Goal: Find specific page/section: Find specific page/section

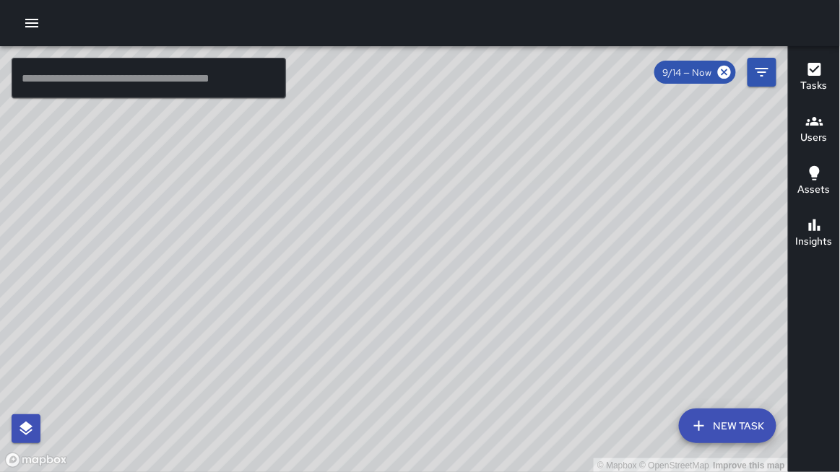
drag, startPoint x: 461, startPoint y: 87, endPoint x: 471, endPoint y: 107, distance: 21.6
click at [464, 92] on div "© Mapbox © OpenStreetMap Improve this map" at bounding box center [394, 259] width 788 height 427
drag, startPoint x: 203, startPoint y: 81, endPoint x: 202, endPoint y: 112, distance: 31.0
click at [203, 91] on input "text" at bounding box center [149, 78] width 274 height 40
drag, startPoint x: 468, startPoint y: 209, endPoint x: 376, endPoint y: 139, distance: 115.4
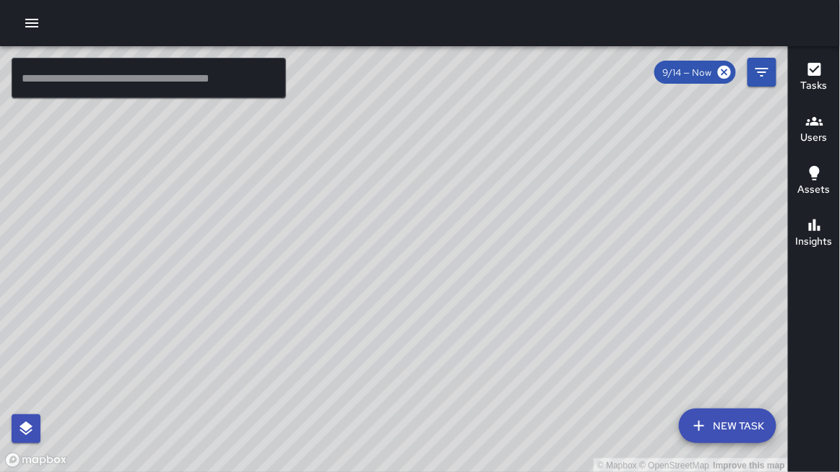
click at [374, 136] on div "© Mapbox © OpenStreetMap Improve this map" at bounding box center [394, 259] width 788 height 427
click at [144, 20] on div at bounding box center [420, 23] width 840 height 46
drag, startPoint x: 32, startPoint y: 23, endPoint x: 34, endPoint y: 31, distance: 8.2
click at [32, 24] on icon "button" at bounding box center [31, 22] width 17 height 17
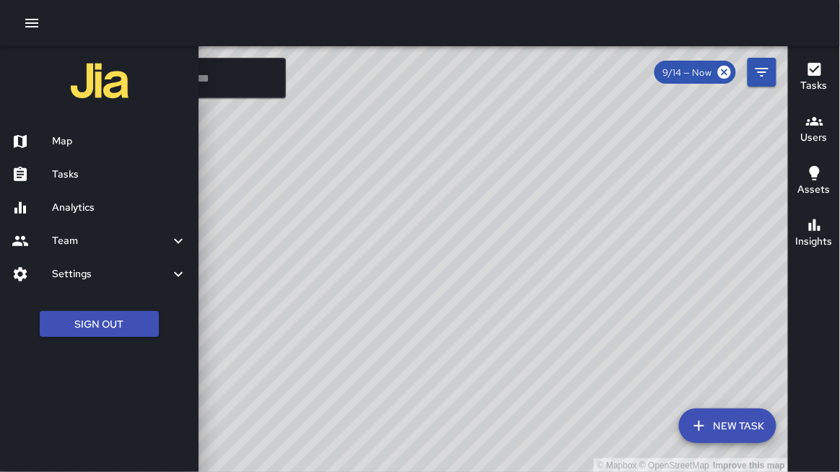
click at [81, 243] on h6 "Team" at bounding box center [111, 241] width 118 height 16
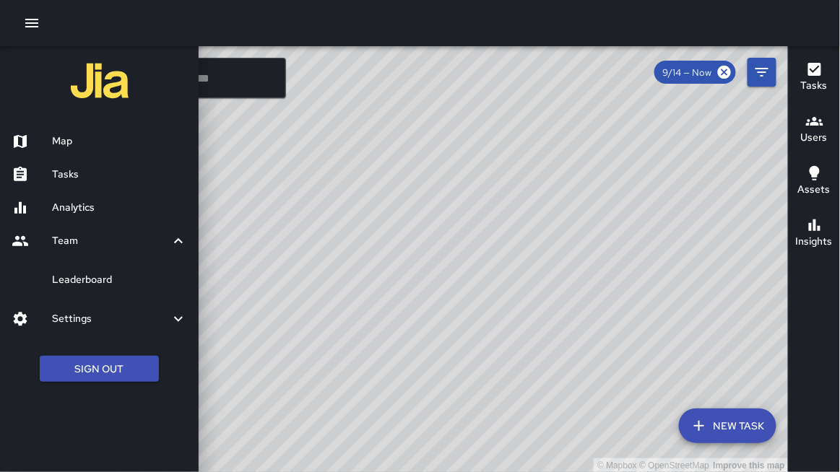
drag, startPoint x: 90, startPoint y: 276, endPoint x: 104, endPoint y: 255, distance: 25.0
click at [91, 272] on h6 "Leaderboard" at bounding box center [119, 280] width 135 height 16
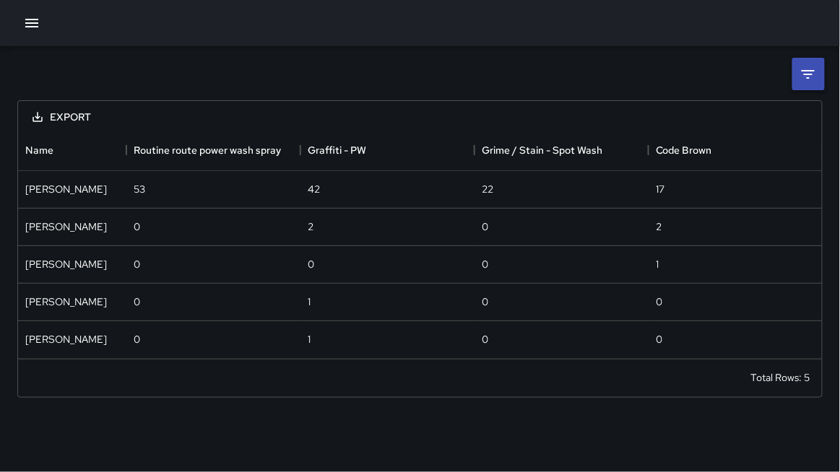
scroll to position [227, 804]
click at [811, 69] on icon at bounding box center [807, 74] width 17 height 17
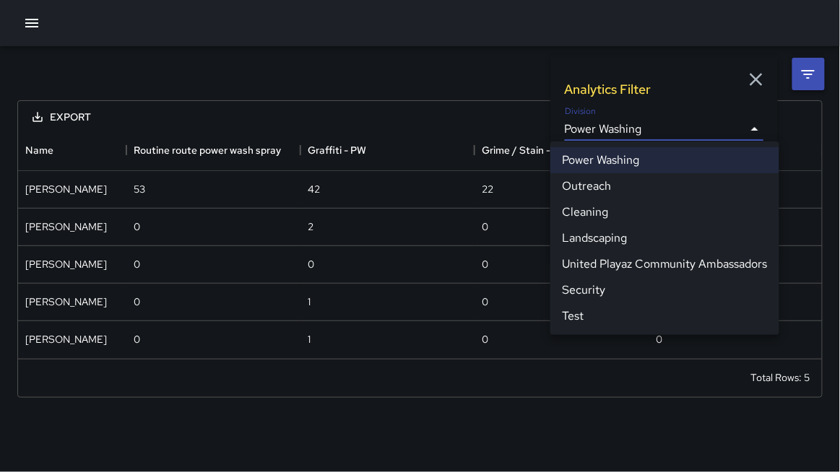
click at [629, 130] on body "**********" at bounding box center [420, 236] width 840 height 472
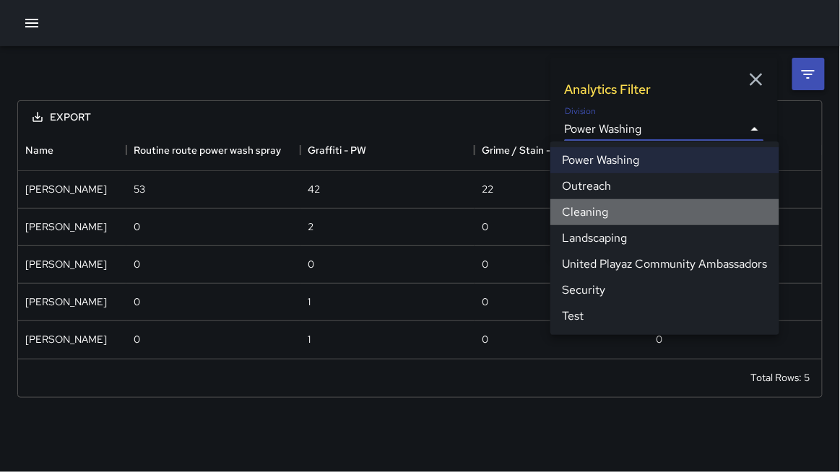
click at [588, 213] on li "Cleaning" at bounding box center [664, 212] width 229 height 26
type input "**********"
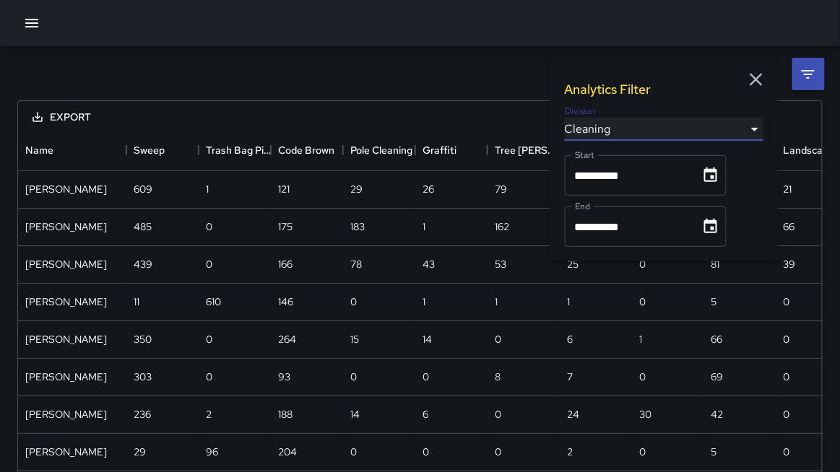
scroll to position [3, 0]
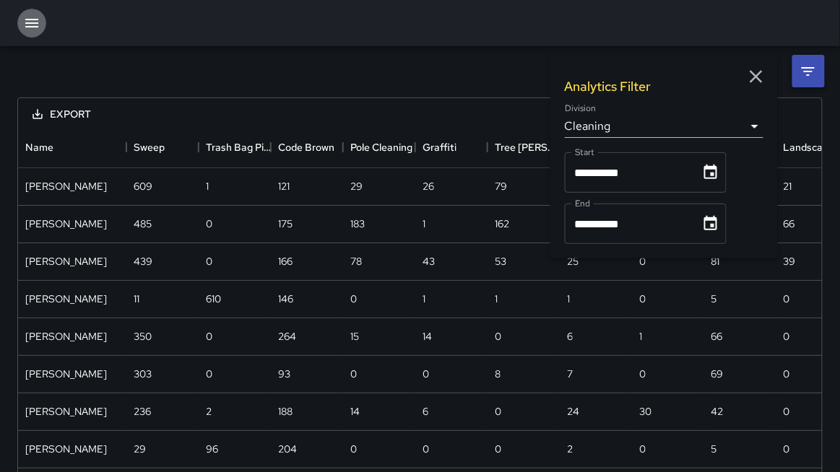
click at [28, 22] on icon "button" at bounding box center [31, 23] width 13 height 9
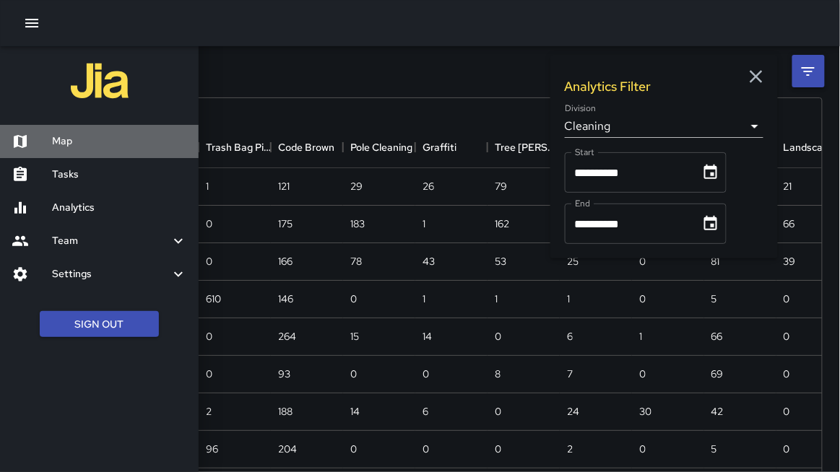
drag, startPoint x: 69, startPoint y: 141, endPoint x: 61, endPoint y: 167, distance: 26.5
click at [70, 141] on h6 "Map" at bounding box center [119, 142] width 135 height 16
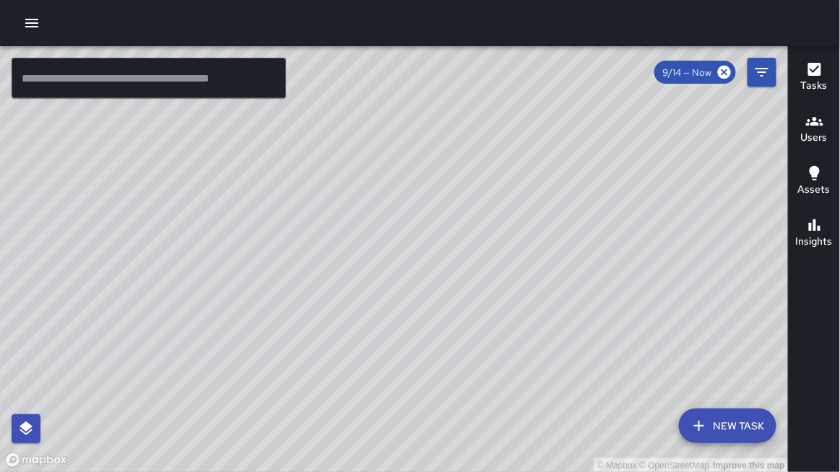
drag, startPoint x: 698, startPoint y: 245, endPoint x: 497, endPoint y: 383, distance: 244.1
click at [476, 387] on div "© Mapbox © OpenStreetMap Improve this map" at bounding box center [394, 259] width 788 height 427
drag, startPoint x: 632, startPoint y: 248, endPoint x: 557, endPoint y: 345, distance: 123.5
click at [554, 346] on div "© Mapbox © OpenStreetMap Improve this map" at bounding box center [394, 259] width 788 height 427
drag, startPoint x: 561, startPoint y: 240, endPoint x: 462, endPoint y: 279, distance: 106.0
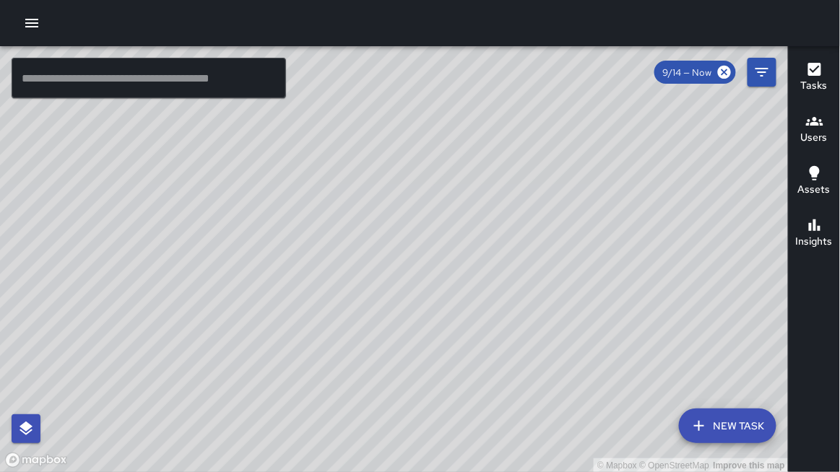
click at [459, 281] on div "© Mapbox © OpenStreetMap Improve this map" at bounding box center [394, 259] width 788 height 427
drag, startPoint x: 565, startPoint y: 241, endPoint x: 543, endPoint y: 464, distance: 224.2
click at [544, 466] on div "© Mapbox © OpenStreetMap Improve this map" at bounding box center [394, 259] width 788 height 427
drag, startPoint x: 673, startPoint y: 260, endPoint x: 540, endPoint y: 339, distance: 155.0
click at [540, 339] on div "© Mapbox © OpenStreetMap Improve this map" at bounding box center [394, 259] width 788 height 427
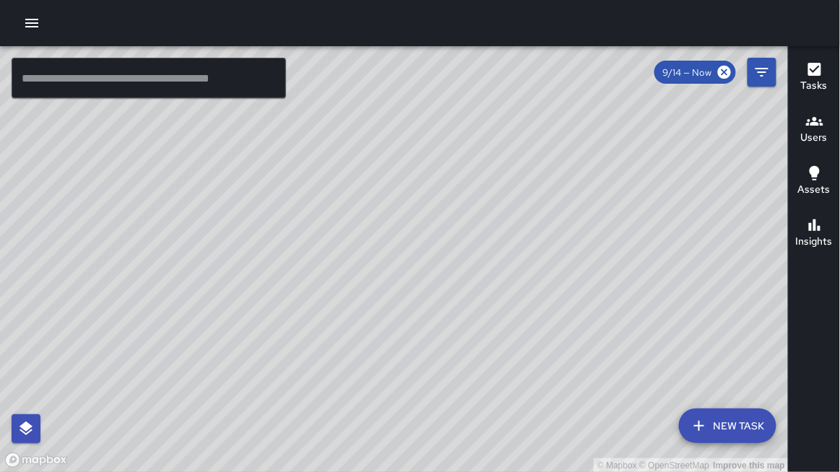
drag, startPoint x: 635, startPoint y: 273, endPoint x: 582, endPoint y: 345, distance: 89.4
click at [583, 351] on div "© Mapbox © OpenStreetMap Improve this map" at bounding box center [394, 259] width 788 height 427
drag, startPoint x: 660, startPoint y: 266, endPoint x: 565, endPoint y: 323, distance: 111.4
click at [567, 325] on div "© Mapbox © OpenStreetMap Improve this map" at bounding box center [394, 259] width 788 height 427
drag, startPoint x: 614, startPoint y: 255, endPoint x: 483, endPoint y: 280, distance: 133.8
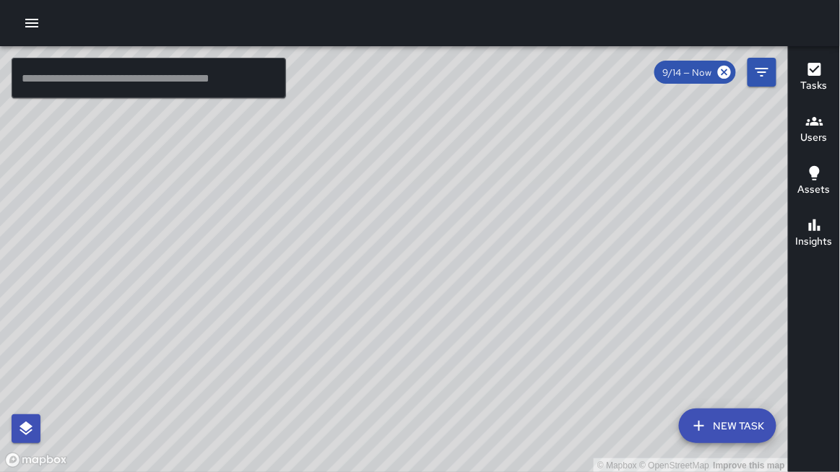
click at [468, 289] on div "© Mapbox © OpenStreetMap Improve this map" at bounding box center [394, 259] width 788 height 427
drag, startPoint x: 533, startPoint y: 268, endPoint x: 432, endPoint y: 308, distance: 108.6
click at [315, 358] on div "© Mapbox © OpenStreetMap Improve this map" at bounding box center [394, 259] width 788 height 427
drag, startPoint x: 527, startPoint y: 241, endPoint x: 548, endPoint y: 242, distance: 20.9
click at [538, 240] on div "© Mapbox © OpenStreetMap Improve this map" at bounding box center [394, 259] width 788 height 427
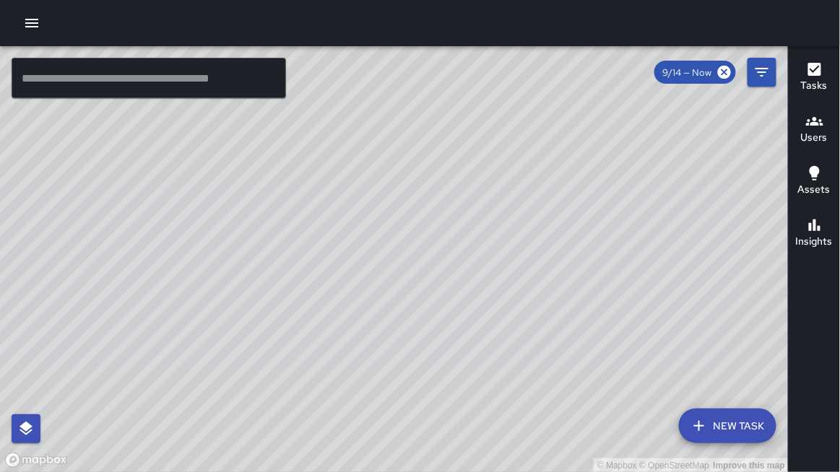
drag, startPoint x: 575, startPoint y: 235, endPoint x: 227, endPoint y: 224, distance: 348.8
click at [227, 224] on div "© Mapbox © OpenStreetMap Improve this map" at bounding box center [394, 259] width 788 height 427
drag, startPoint x: 525, startPoint y: 235, endPoint x: 458, endPoint y: 233, distance: 66.4
click at [458, 234] on div "© Mapbox © OpenStreetMap Improve this map" at bounding box center [394, 259] width 788 height 427
drag, startPoint x: 379, startPoint y: 141, endPoint x: 468, endPoint y: 293, distance: 175.7
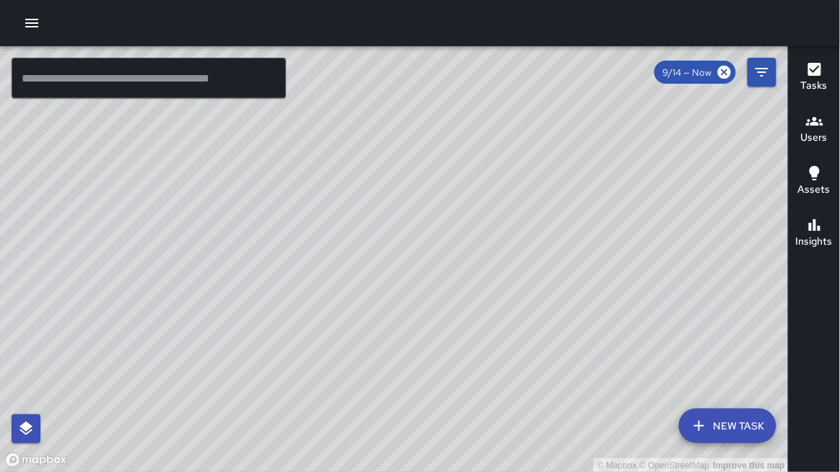
click at [466, 292] on div "© Mapbox © OpenStreetMap Improve this map" at bounding box center [394, 259] width 788 height 427
drag, startPoint x: 523, startPoint y: 297, endPoint x: 699, endPoint y: 236, distance: 185.6
click at [729, 227] on div "© Mapbox © OpenStreetMap Improve this map" at bounding box center [394, 259] width 788 height 427
drag, startPoint x: 344, startPoint y: 304, endPoint x: 408, endPoint y: 298, distance: 64.5
click at [408, 298] on div "© Mapbox © OpenStreetMap Improve this map" at bounding box center [394, 259] width 788 height 427
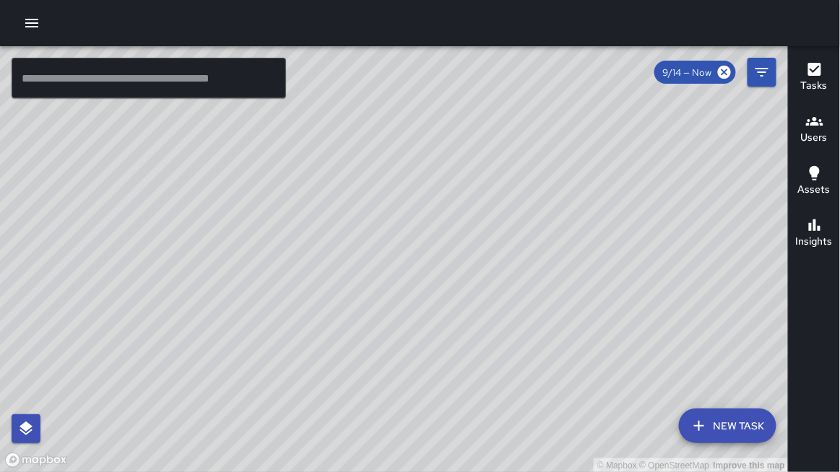
drag, startPoint x: 287, startPoint y: 255, endPoint x: 398, endPoint y: 257, distance: 111.2
click at [398, 257] on div "© Mapbox © OpenStreetMap Improve this map" at bounding box center [394, 259] width 788 height 427
drag, startPoint x: 264, startPoint y: 230, endPoint x: 269, endPoint y: 276, distance: 46.5
click at [269, 277] on div "© Mapbox © OpenStreetMap Improve this map" at bounding box center [394, 259] width 788 height 427
drag, startPoint x: 322, startPoint y: 264, endPoint x: 393, endPoint y: 110, distance: 169.2
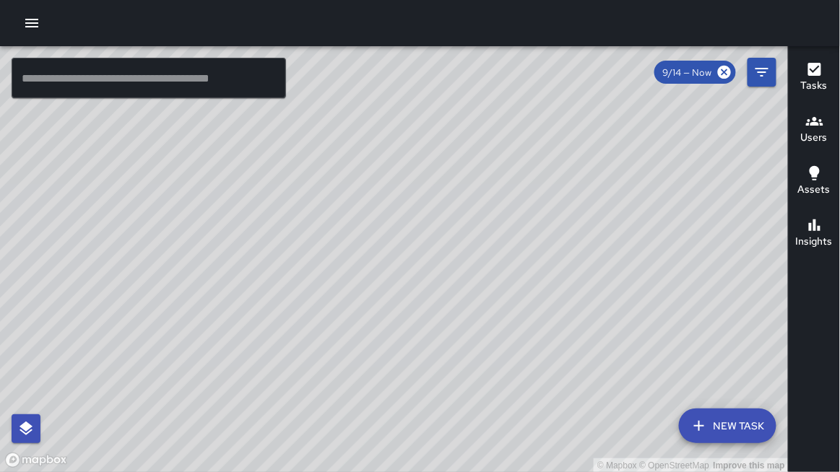
click at [393, 110] on div "© Mapbox © OpenStreetMap Improve this map" at bounding box center [394, 259] width 788 height 427
drag, startPoint x: 305, startPoint y: 224, endPoint x: 357, endPoint y: 392, distance: 176.3
click at [357, 392] on div "© Mapbox © OpenStreetMap Improve this map" at bounding box center [394, 259] width 788 height 427
drag, startPoint x: 510, startPoint y: 178, endPoint x: 398, endPoint y: 188, distance: 113.1
click at [398, 188] on div "© Mapbox © OpenStreetMap Improve this map" at bounding box center [394, 259] width 788 height 427
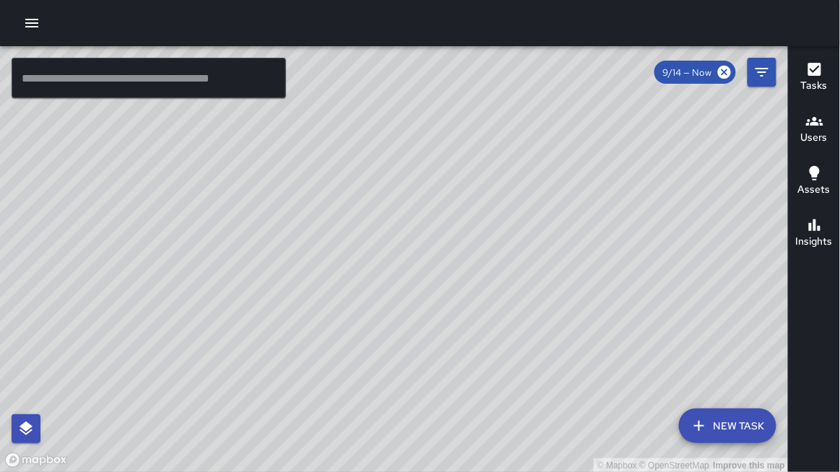
drag, startPoint x: 543, startPoint y: 198, endPoint x: 442, endPoint y: 182, distance: 102.3
click at [440, 183] on div "© Mapbox © OpenStreetMap Improve this map" at bounding box center [394, 259] width 788 height 427
drag, startPoint x: 401, startPoint y: 246, endPoint x: 582, endPoint y: 274, distance: 183.2
click at [582, 274] on div "© Mapbox © OpenStreetMap Improve this map" at bounding box center [394, 259] width 788 height 427
drag, startPoint x: 344, startPoint y: 250, endPoint x: 615, endPoint y: 287, distance: 273.2
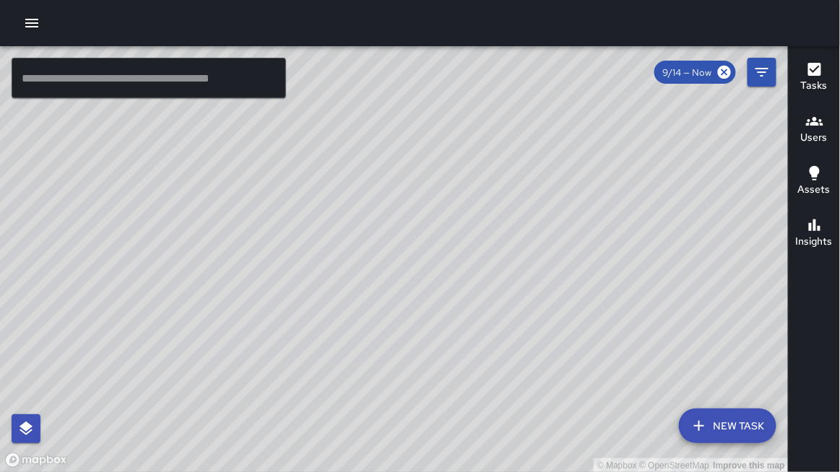
click at [628, 287] on div "© Mapbox © OpenStreetMap Improve this map" at bounding box center [394, 259] width 788 height 427
drag, startPoint x: 432, startPoint y: 253, endPoint x: 533, endPoint y: 265, distance: 101.0
click at [533, 265] on div "© Mapbox © OpenStreetMap Improve this map" at bounding box center [394, 259] width 788 height 427
drag, startPoint x: 380, startPoint y: 247, endPoint x: 531, endPoint y: 270, distance: 152.6
click at [537, 270] on div "© Mapbox © OpenStreetMap Improve this map" at bounding box center [394, 259] width 788 height 427
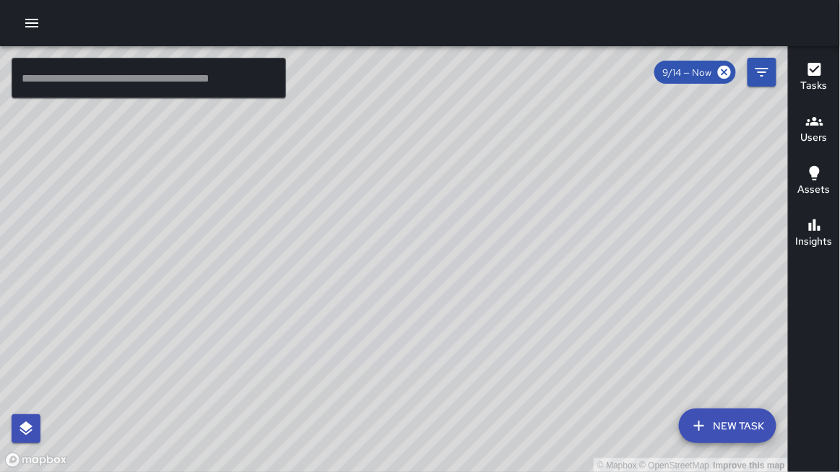
drag, startPoint x: 355, startPoint y: 239, endPoint x: 511, endPoint y: 246, distance: 156.1
click at [513, 245] on div "© Mapbox © OpenStreetMap Improve this map" at bounding box center [394, 259] width 788 height 427
drag, startPoint x: 188, startPoint y: 212, endPoint x: 432, endPoint y: 261, distance: 248.7
click at [440, 259] on div "© Mapbox © OpenStreetMap Improve this map" at bounding box center [394, 259] width 788 height 427
drag, startPoint x: 410, startPoint y: 259, endPoint x: 390, endPoint y: 390, distance: 132.2
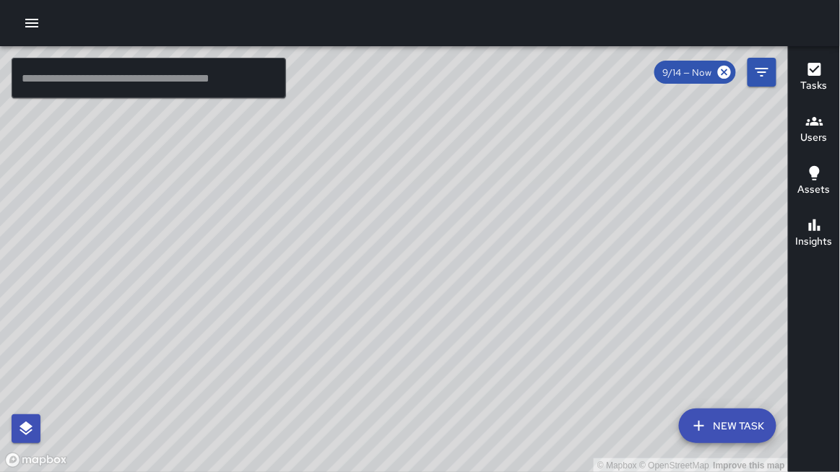
click at [389, 398] on div "© Mapbox © OpenStreetMap Improve this map" at bounding box center [394, 259] width 788 height 427
drag, startPoint x: 453, startPoint y: 174, endPoint x: 427, endPoint y: 310, distance: 138.2
click at [427, 311] on div "© Mapbox © OpenStreetMap Improve this map" at bounding box center [394, 259] width 788 height 427
drag, startPoint x: 365, startPoint y: 292, endPoint x: 388, endPoint y: 202, distance: 93.1
click at [388, 202] on div "© Mapbox © OpenStreetMap Improve this map" at bounding box center [394, 259] width 788 height 427
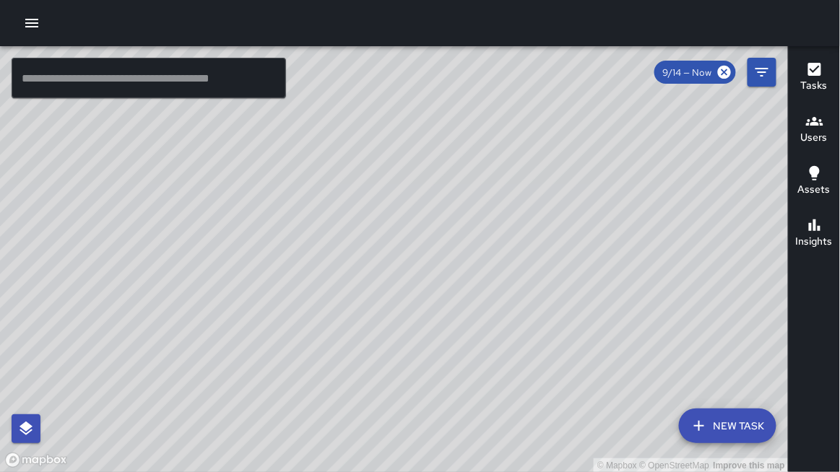
drag, startPoint x: 416, startPoint y: 290, endPoint x: 391, endPoint y: 182, distance: 111.2
click at [393, 182] on div "© Mapbox © OpenStreetMap Improve this map" at bounding box center [394, 259] width 788 height 427
drag, startPoint x: 490, startPoint y: 250, endPoint x: 393, endPoint y: 162, distance: 131.8
click at [393, 162] on div "© Mapbox © OpenStreetMap Improve this map" at bounding box center [394, 259] width 788 height 427
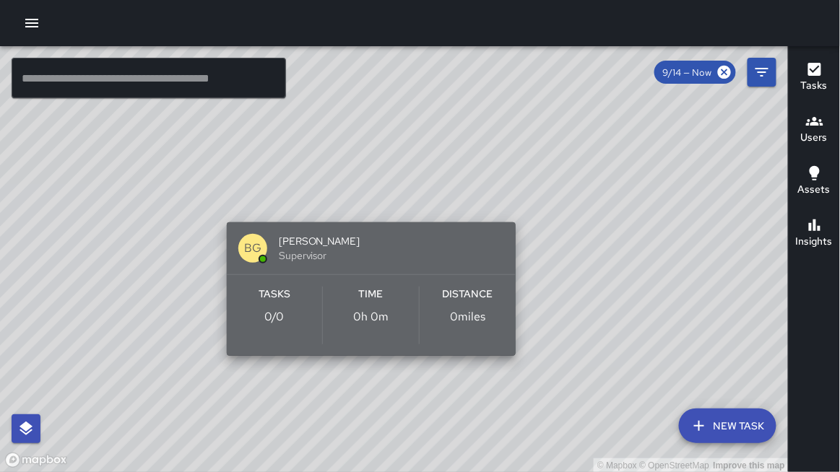
drag, startPoint x: 447, startPoint y: 157, endPoint x: 353, endPoint y: 281, distance: 155.6
click at [346, 284] on div "Tasks 0 / 0 Time 0h 0m Distance 0 miles" at bounding box center [371, 315] width 289 height 81
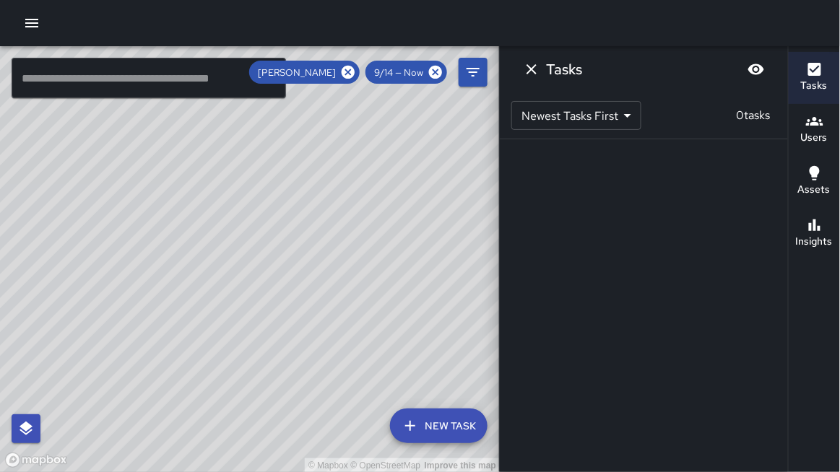
drag, startPoint x: 304, startPoint y: 157, endPoint x: 465, endPoint y: 232, distance: 177.6
click at [465, 232] on div "© Mapbox © OpenStreetMap Improve this map" at bounding box center [250, 259] width 500 height 427
drag, startPoint x: 349, startPoint y: 193, endPoint x: 220, endPoint y: 207, distance: 129.2
click at [216, 206] on div "© Mapbox © OpenStreetMap Improve this map" at bounding box center [250, 259] width 500 height 427
click at [531, 73] on icon "Dismiss" at bounding box center [531, 69] width 17 height 17
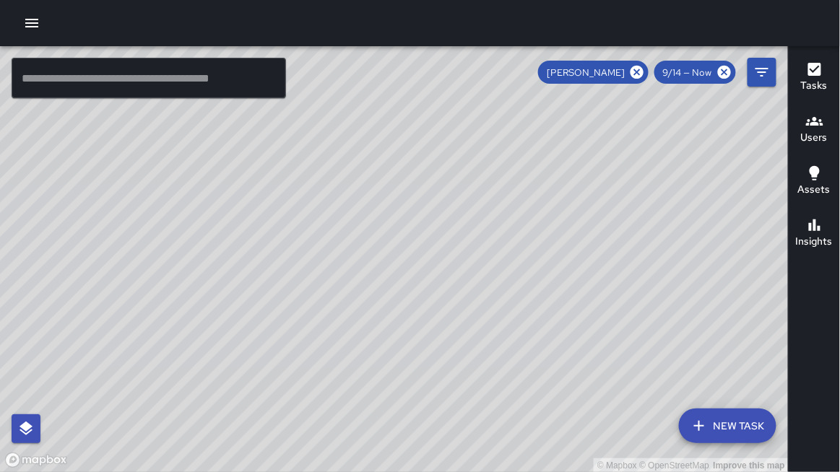
drag, startPoint x: 426, startPoint y: 204, endPoint x: 440, endPoint y: 192, distance: 18.9
click at [440, 191] on div "© Mapbox © OpenStreetMap Improve this map" at bounding box center [394, 259] width 788 height 427
drag, startPoint x: 438, startPoint y: 206, endPoint x: 431, endPoint y: 245, distance: 39.6
click at [431, 246] on div "© Mapbox © OpenStreetMap Improve this map" at bounding box center [394, 259] width 788 height 427
click at [89, 17] on div at bounding box center [420, 23] width 840 height 46
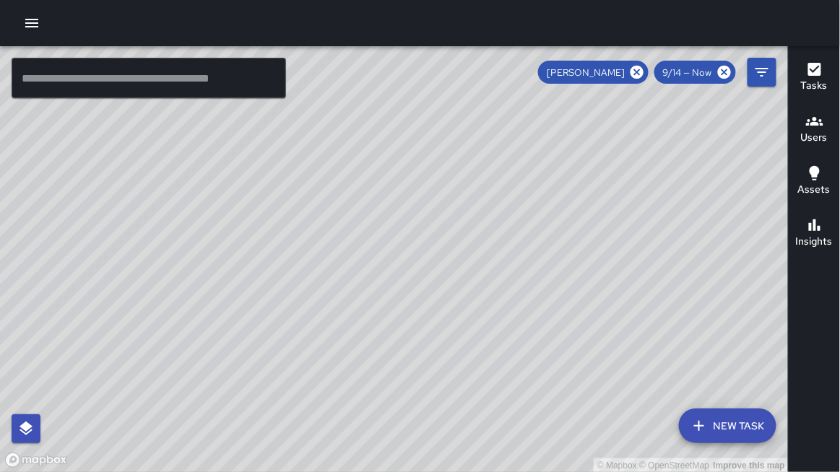
drag, startPoint x: 114, startPoint y: 390, endPoint x: 117, endPoint y: 1, distance: 389.1
click at [117, 1] on div at bounding box center [420, 23] width 840 height 46
drag, startPoint x: 123, startPoint y: 22, endPoint x: 149, endPoint y: 82, distance: 66.0
click at [149, 82] on div "© Mapbox © OpenStreetMap Improve this map ​ New Task [PERSON_NAME] 9/14 — Now M…" at bounding box center [420, 236] width 840 height 472
click at [637, 72] on icon at bounding box center [637, 72] width 16 height 16
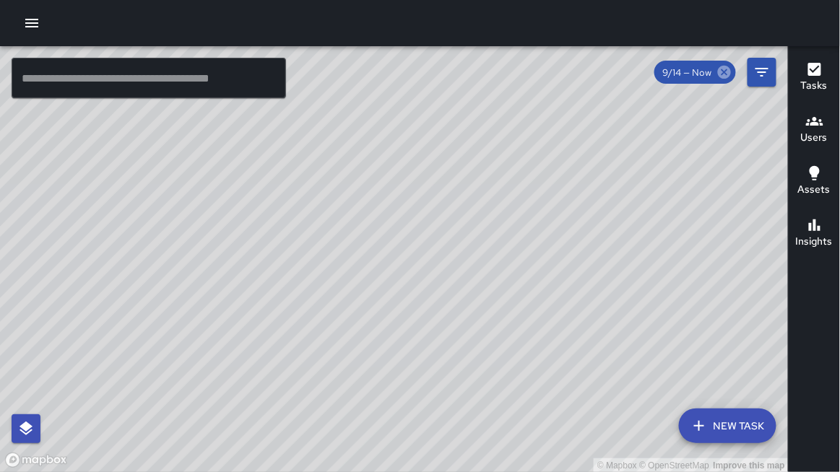
click at [728, 75] on icon at bounding box center [724, 72] width 13 height 13
click at [694, 73] on span "9/14 — Now" at bounding box center [687, 72] width 66 height 12
click at [765, 74] on icon "Filters" at bounding box center [761, 72] width 17 height 17
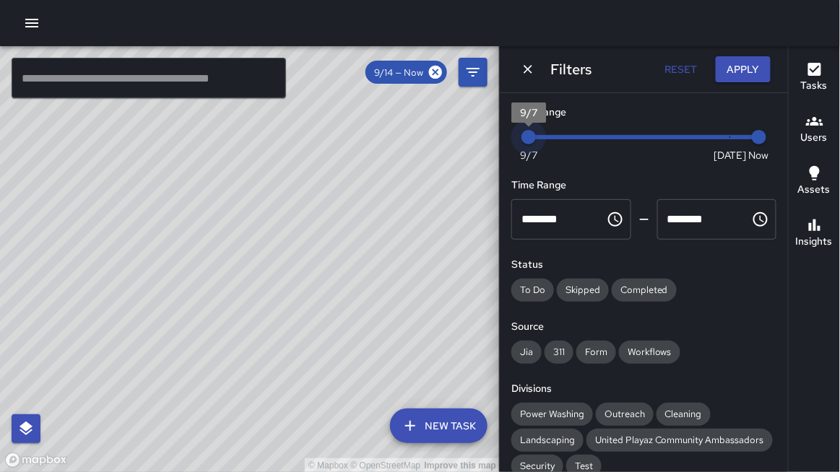
drag, startPoint x: 733, startPoint y: 141, endPoint x: 481, endPoint y: 162, distance: 252.8
click at [486, 163] on div "© Mapbox © OpenStreetMap Improve this map ​ New Task 9/14 — Now Map Layers Task…" at bounding box center [420, 259] width 840 height 426
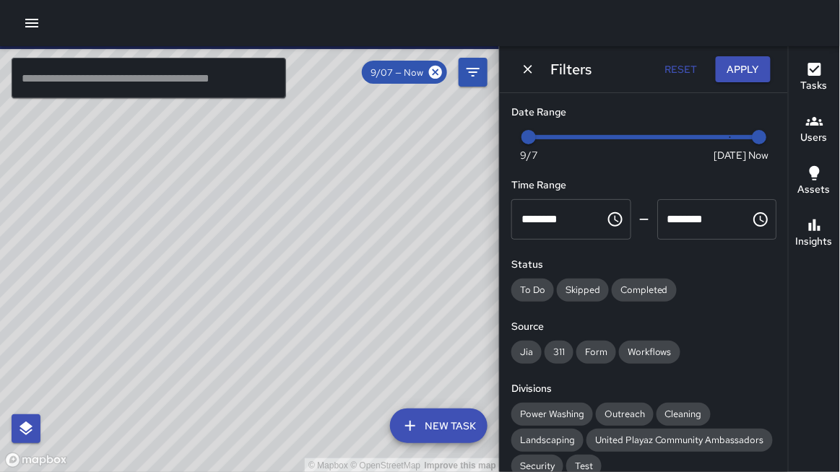
drag, startPoint x: 439, startPoint y: 132, endPoint x: 447, endPoint y: 129, distance: 8.4
click at [447, 129] on div "© Mapbox © OpenStreetMap Improve this map" at bounding box center [250, 259] width 500 height 427
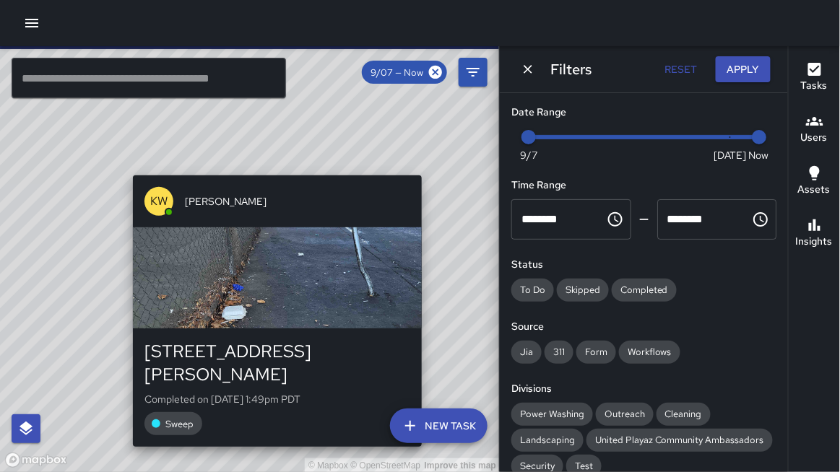
click at [424, 166] on div "© Mapbox © OpenStreetMap Improve this map KW [PERSON_NAME] [STREET_ADDRESS][PER…" at bounding box center [250, 259] width 500 height 427
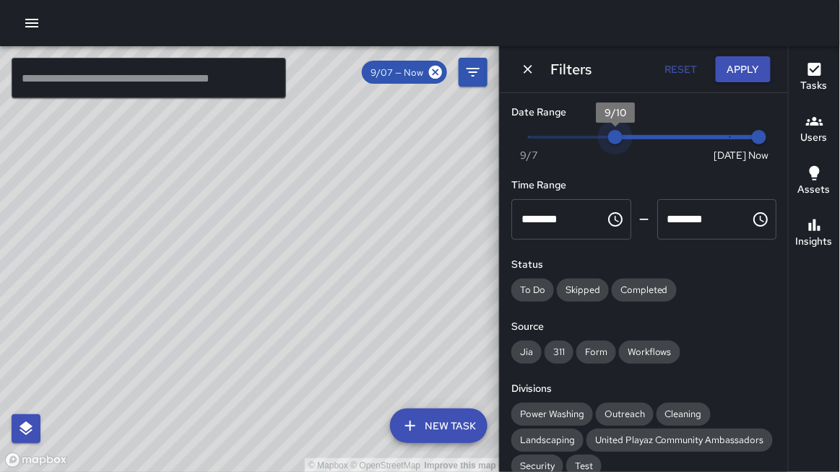
type input "*"
drag, startPoint x: 532, startPoint y: 141, endPoint x: 761, endPoint y: 139, distance: 228.8
click at [761, 139] on div "Now [DATE] [DATE] 11:21 am" at bounding box center [643, 146] width 265 height 40
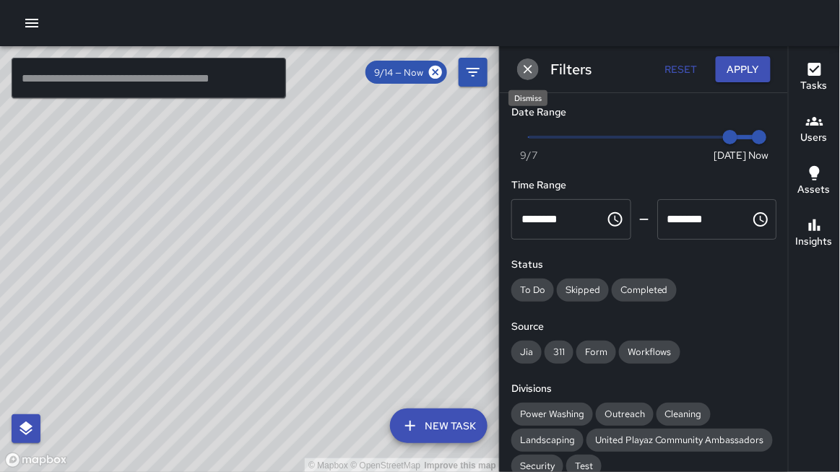
click at [528, 70] on icon "Dismiss" at bounding box center [527, 69] width 9 height 9
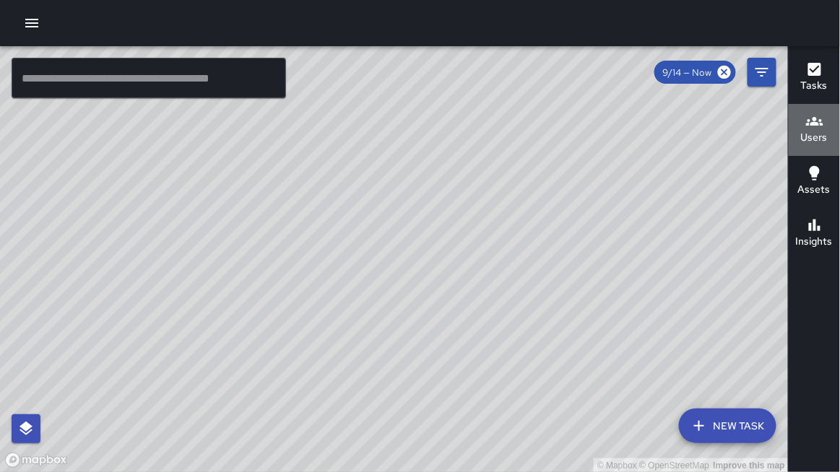
click at [801, 128] on div "Users" at bounding box center [814, 129] width 27 height 33
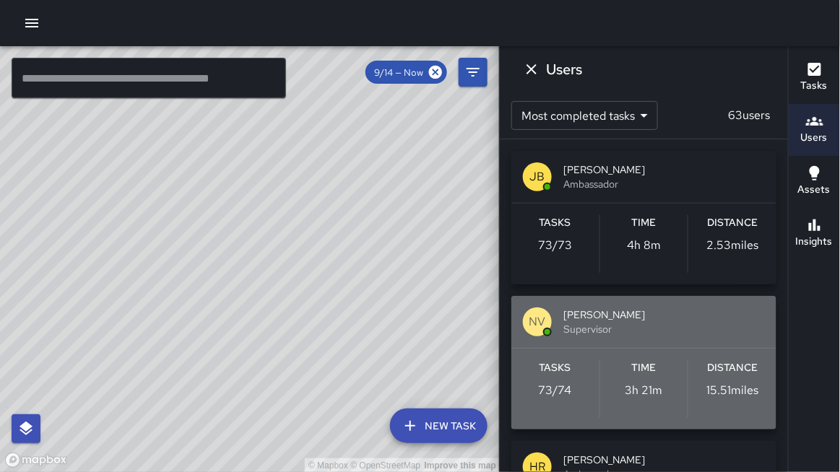
drag, startPoint x: 607, startPoint y: 304, endPoint x: 603, endPoint y: 287, distance: 17.2
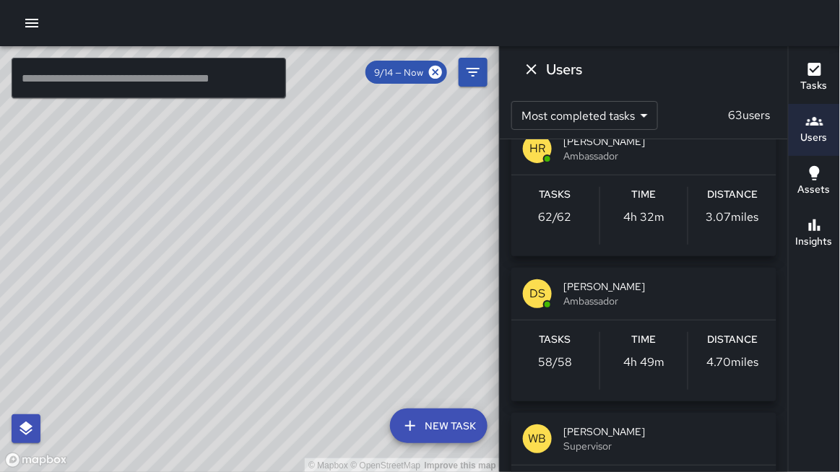
scroll to position [289, 0]
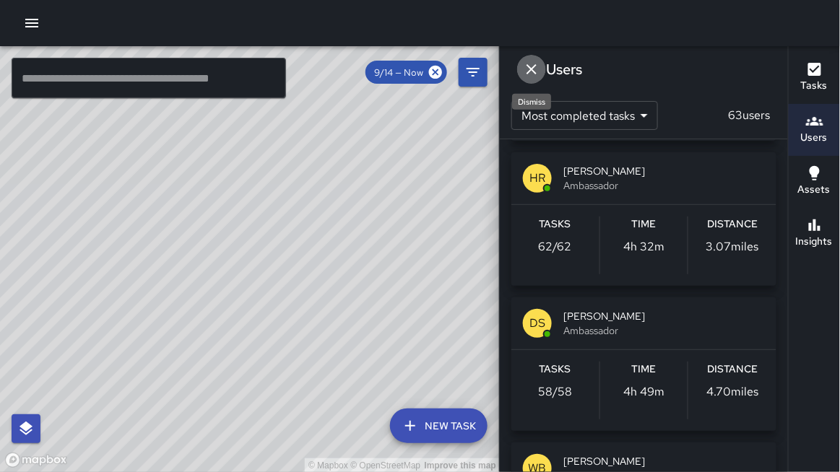
click at [532, 69] on icon "Dismiss" at bounding box center [531, 69] width 10 height 10
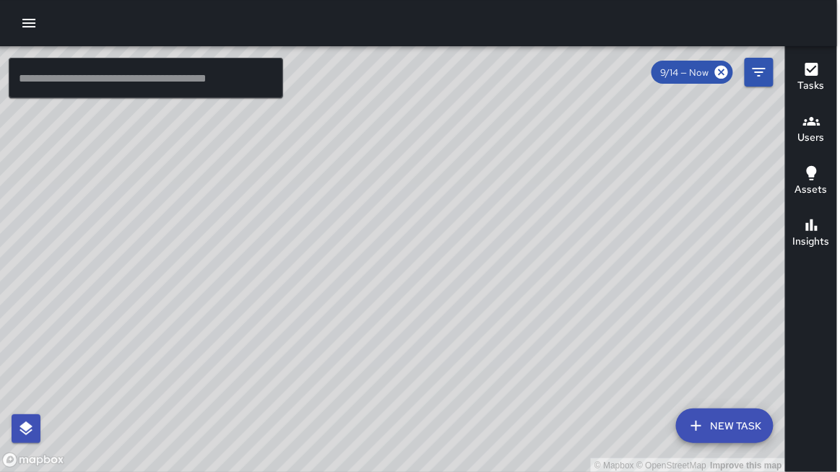
scroll to position [0, 0]
